Goal: Check status: Check status

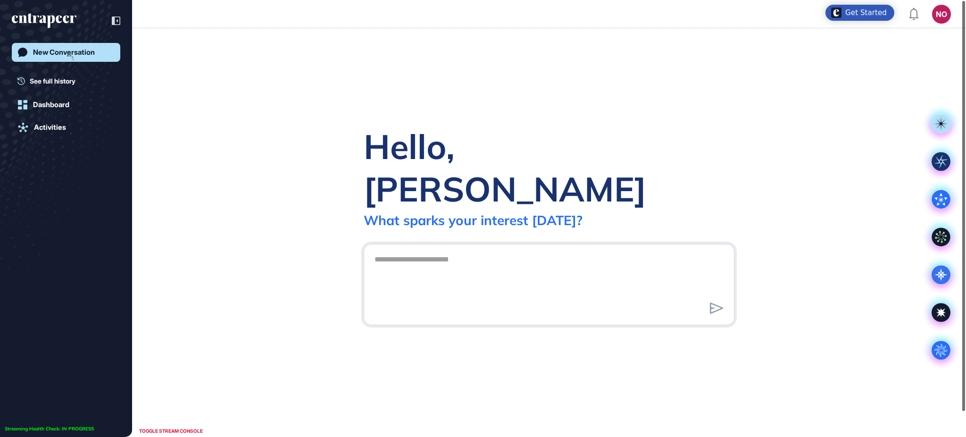
scroll to position [0, 0]
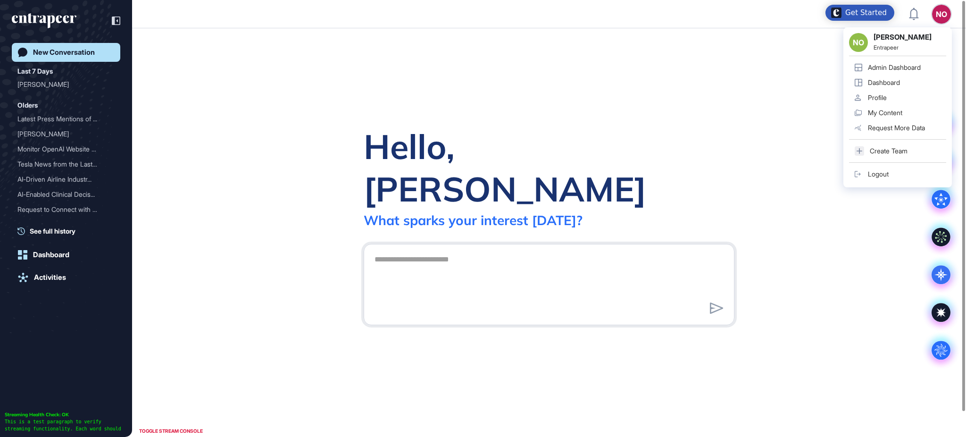
click at [909, 66] on div "Admin Dashboard" at bounding box center [894, 68] width 53 height 8
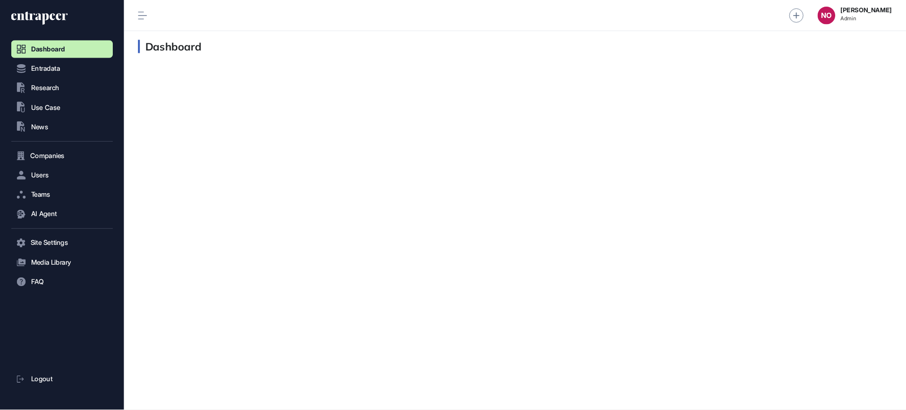
scroll to position [0, 0]
click at [66, 97] on button ".st0{fill:currentColor} Research" at bounding box center [66, 93] width 108 height 19
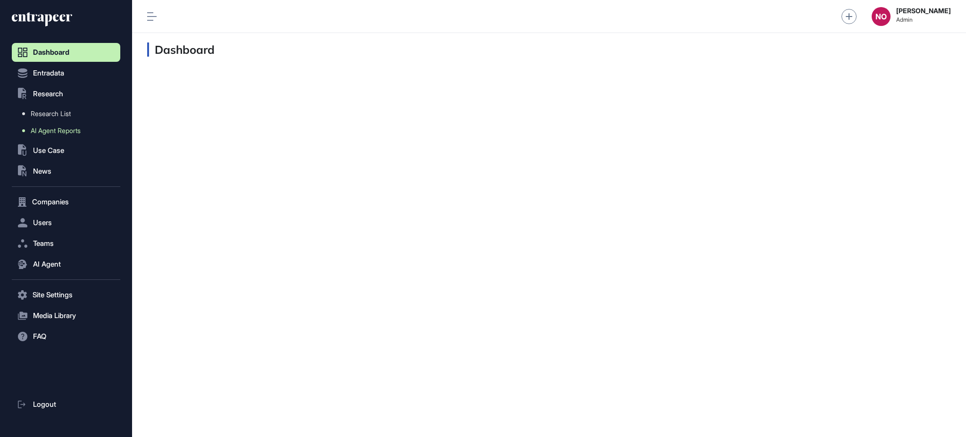
click at [61, 133] on span "AI Agent Reports" at bounding box center [56, 131] width 50 height 8
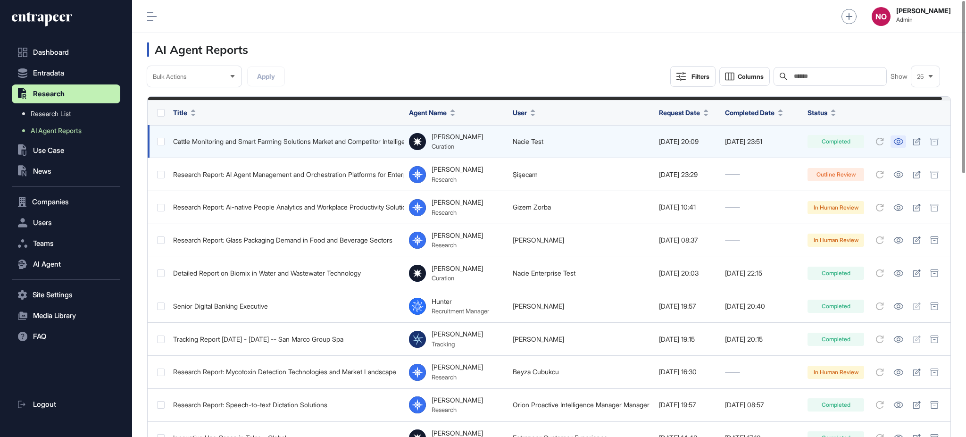
click at [905, 145] on link at bounding box center [898, 141] width 16 height 12
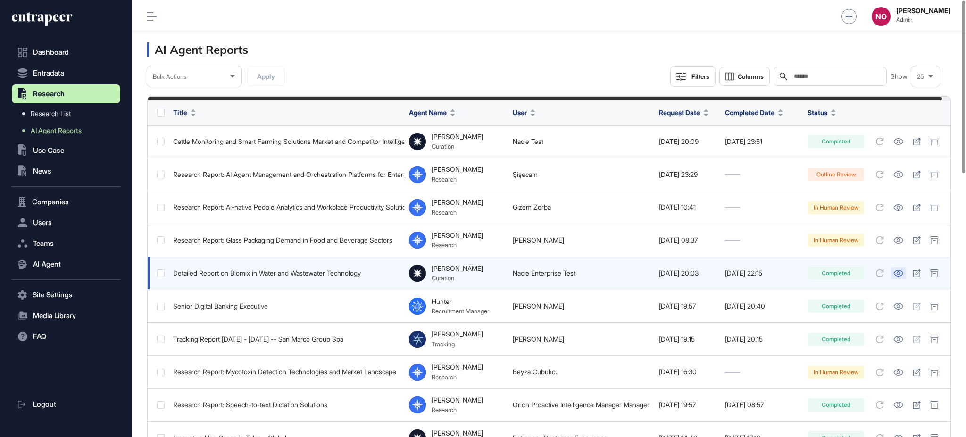
click at [903, 272] on icon at bounding box center [898, 273] width 10 height 7
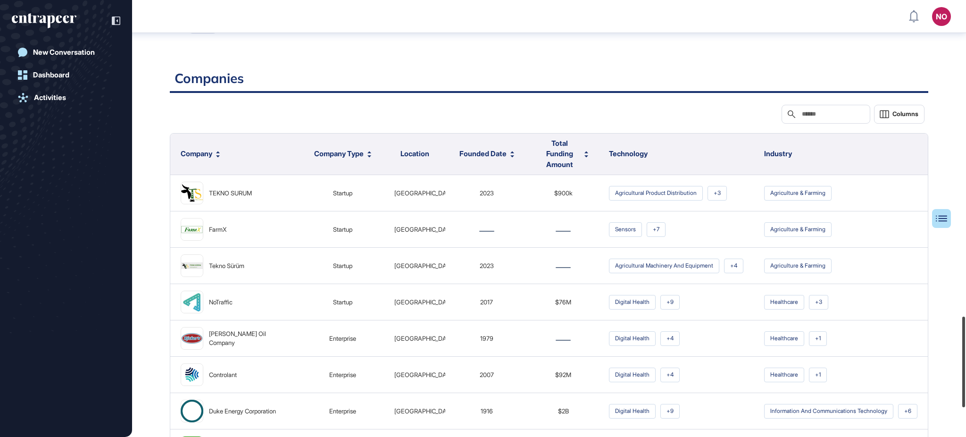
scroll to position [1666, 0]
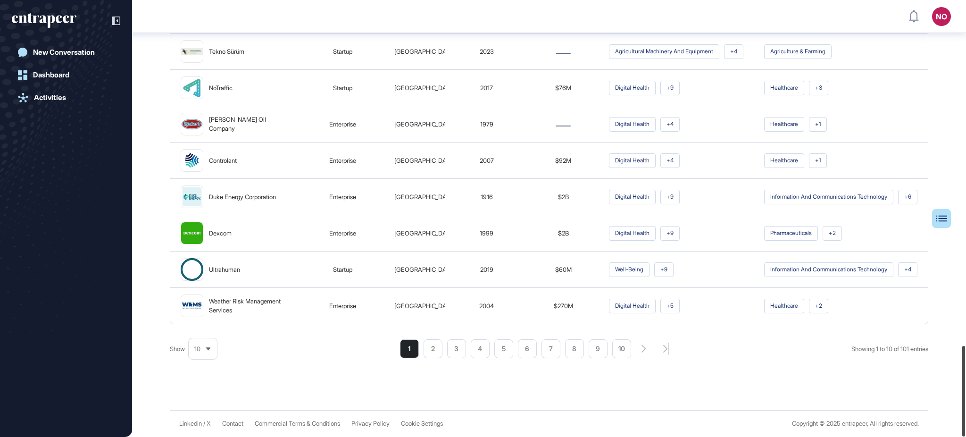
drag, startPoint x: 965, startPoint y: 74, endPoint x: 965, endPoint y: 445, distance: 371.2
click at [965, 436] on html "NO Admin Dashboard Dashboard Profile My Content Request More Data New Conversat…" at bounding box center [483, 256] width 966 height 512
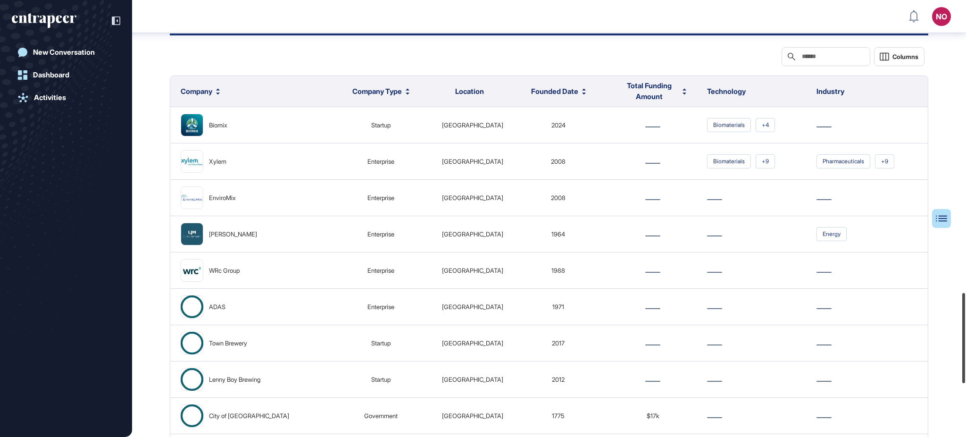
scroll to position [1672, 0]
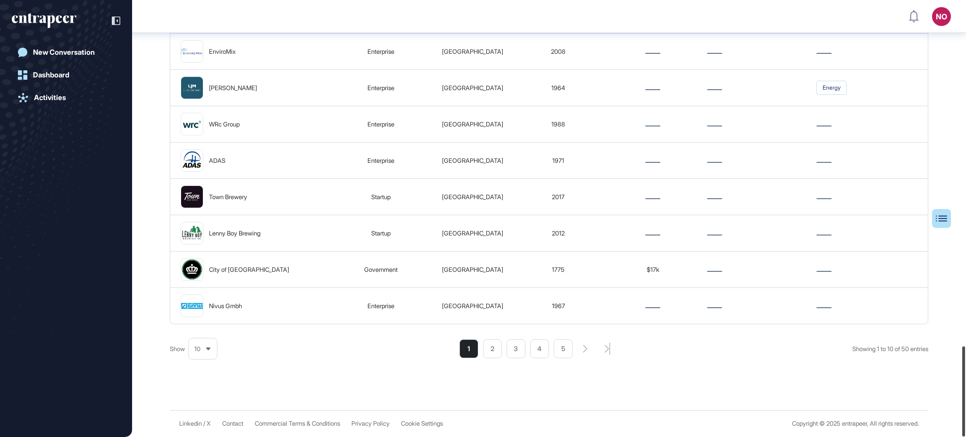
drag, startPoint x: 965, startPoint y: 46, endPoint x: 965, endPoint y: 401, distance: 355.2
click at [965, 401] on div at bounding box center [963, 391] width 3 height 90
